Goal: Information Seeking & Learning: Stay updated

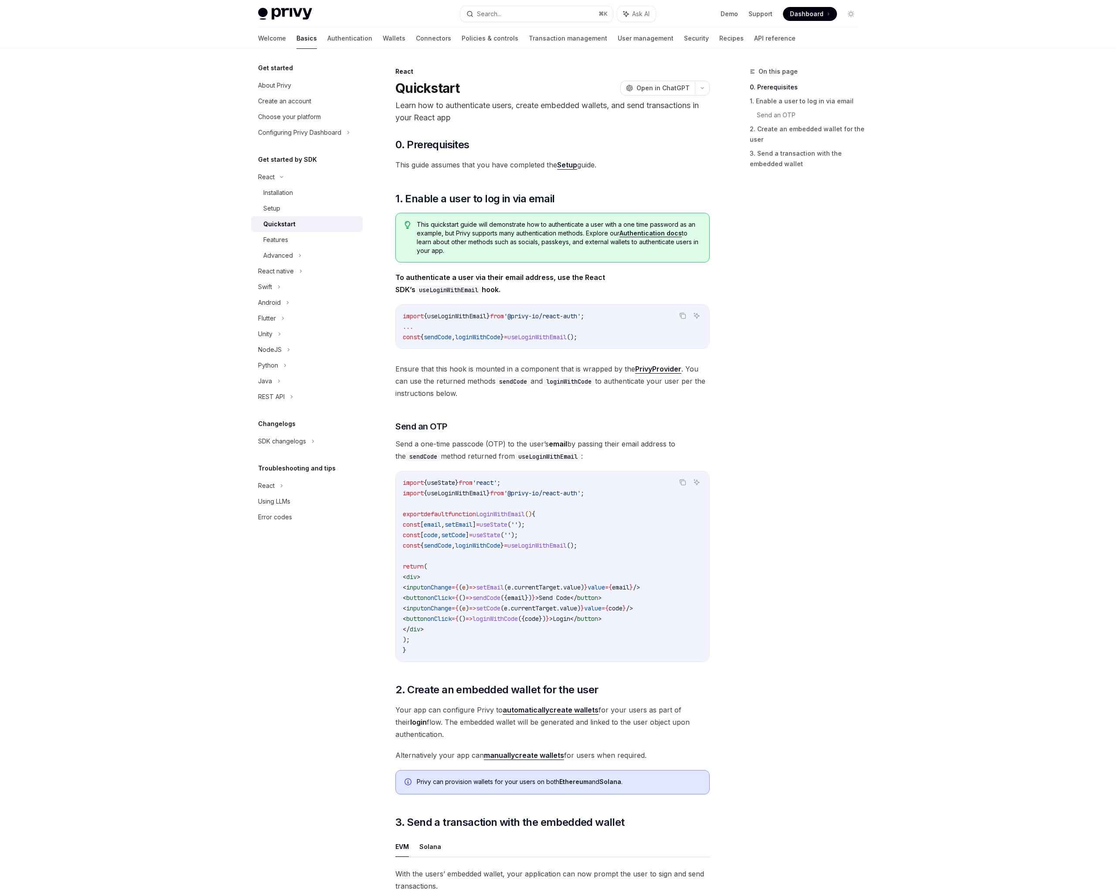
click at [107, 168] on div "Privy Docs home page Search... ⌘ K Ask AI Demo Support Dashboard Dashboard Sear…" at bounding box center [558, 632] width 1116 height 1264
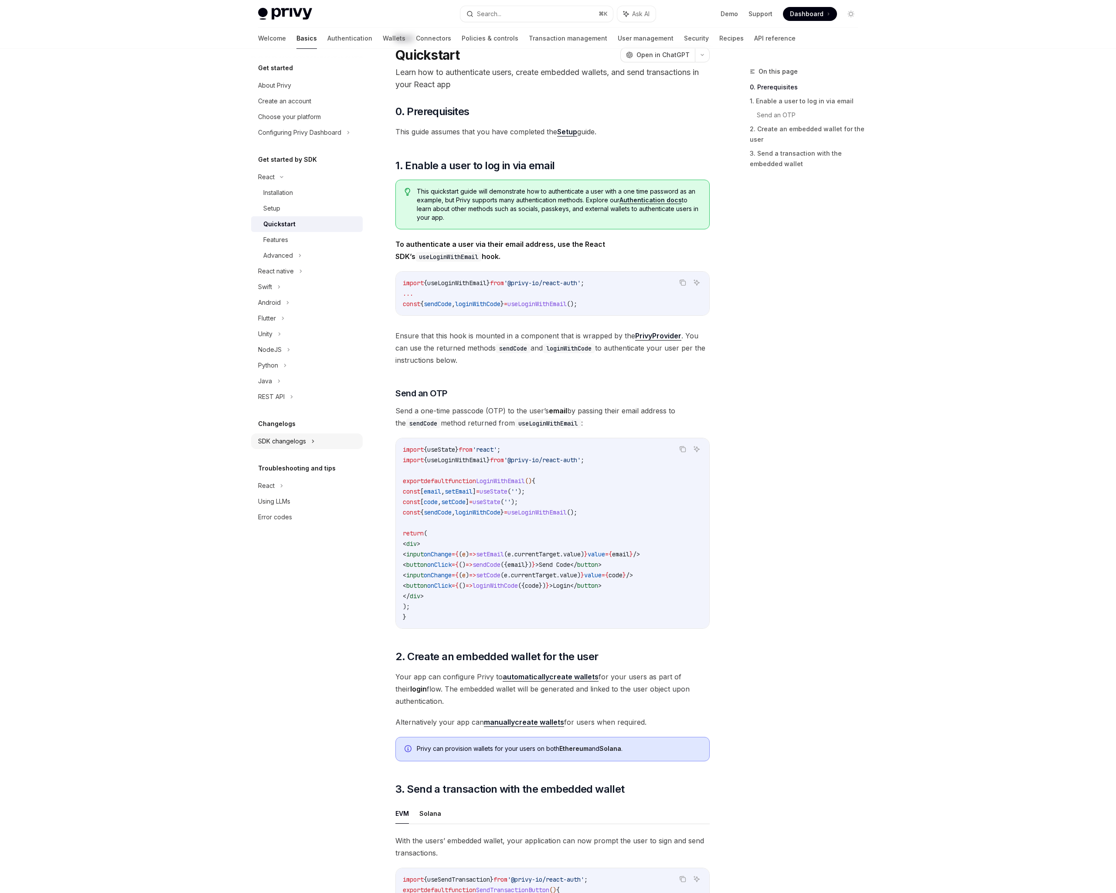
scroll to position [41, 0]
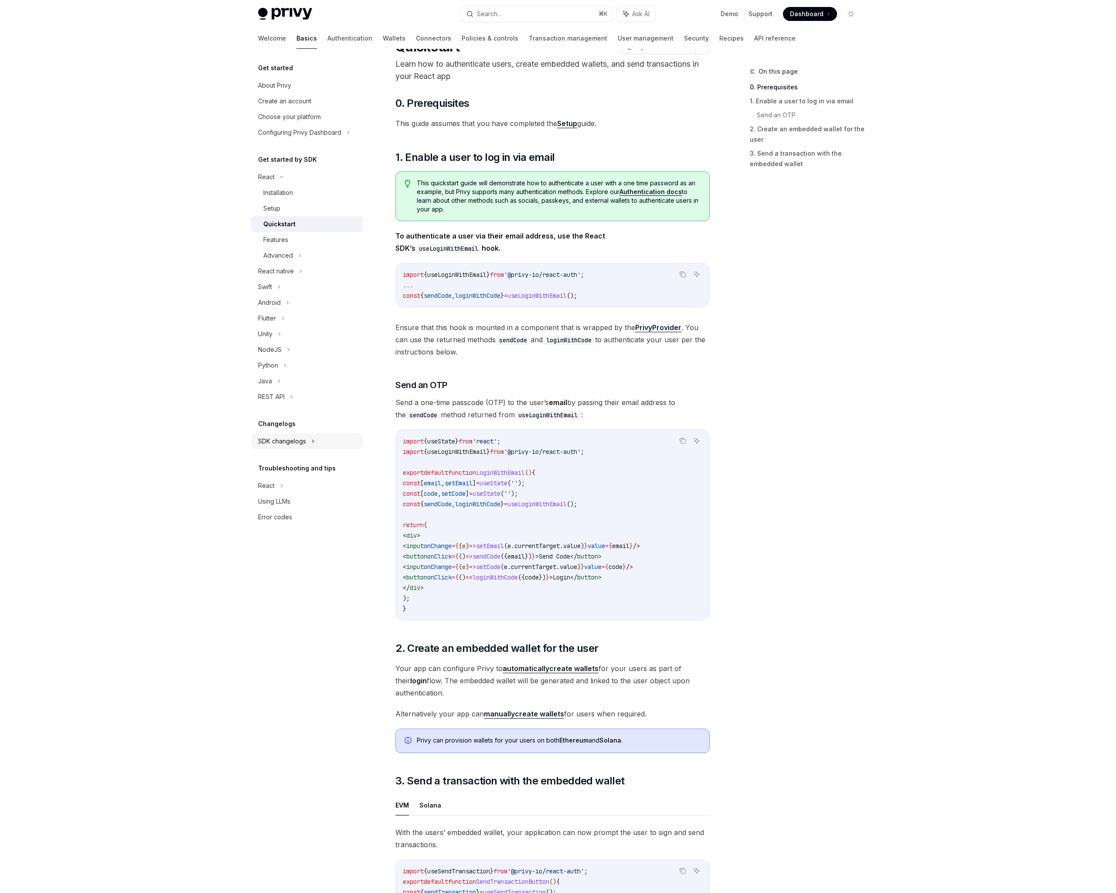
drag, startPoint x: 275, startPoint y: 441, endPoint x: 330, endPoint y: 435, distance: 55.3
click at [275, 441] on div "SDK changelogs" at bounding box center [282, 441] width 48 height 10
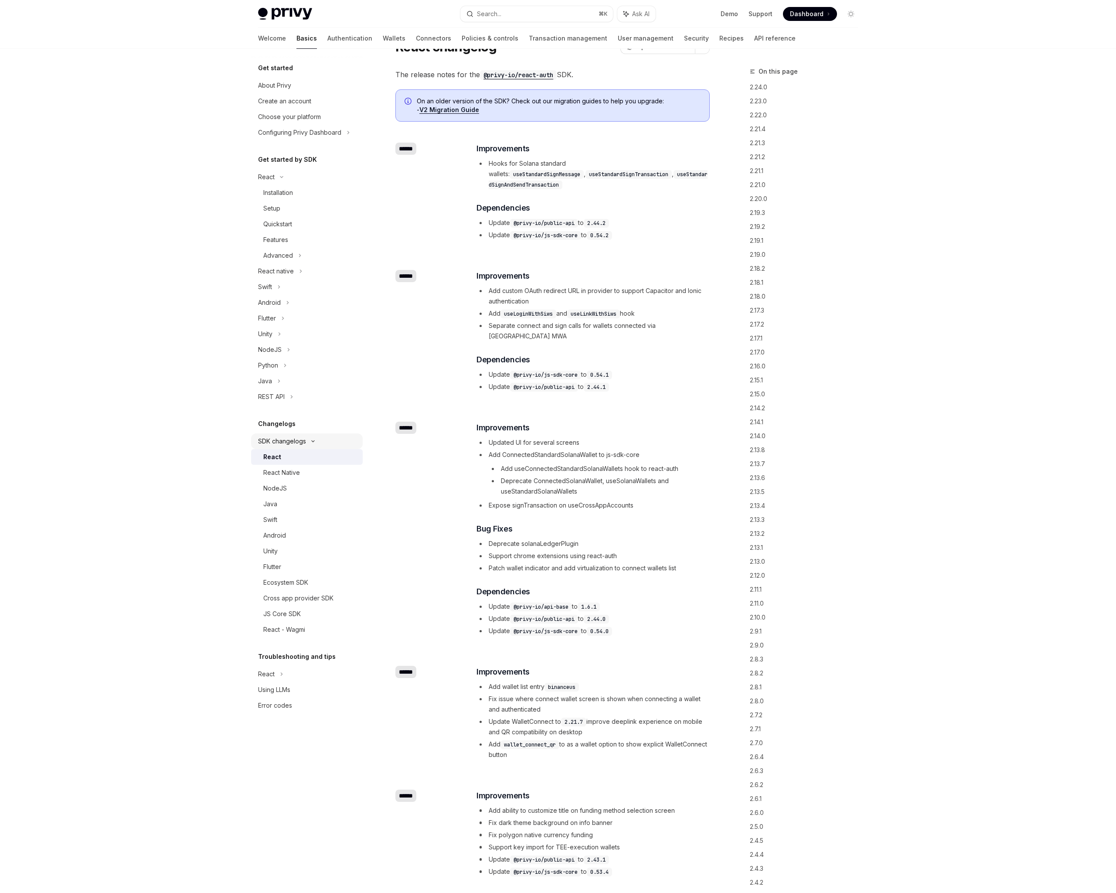
type textarea "*"
click at [280, 457] on div "React" at bounding box center [310, 457] width 94 height 10
